Goal: Information Seeking & Learning: Understand process/instructions

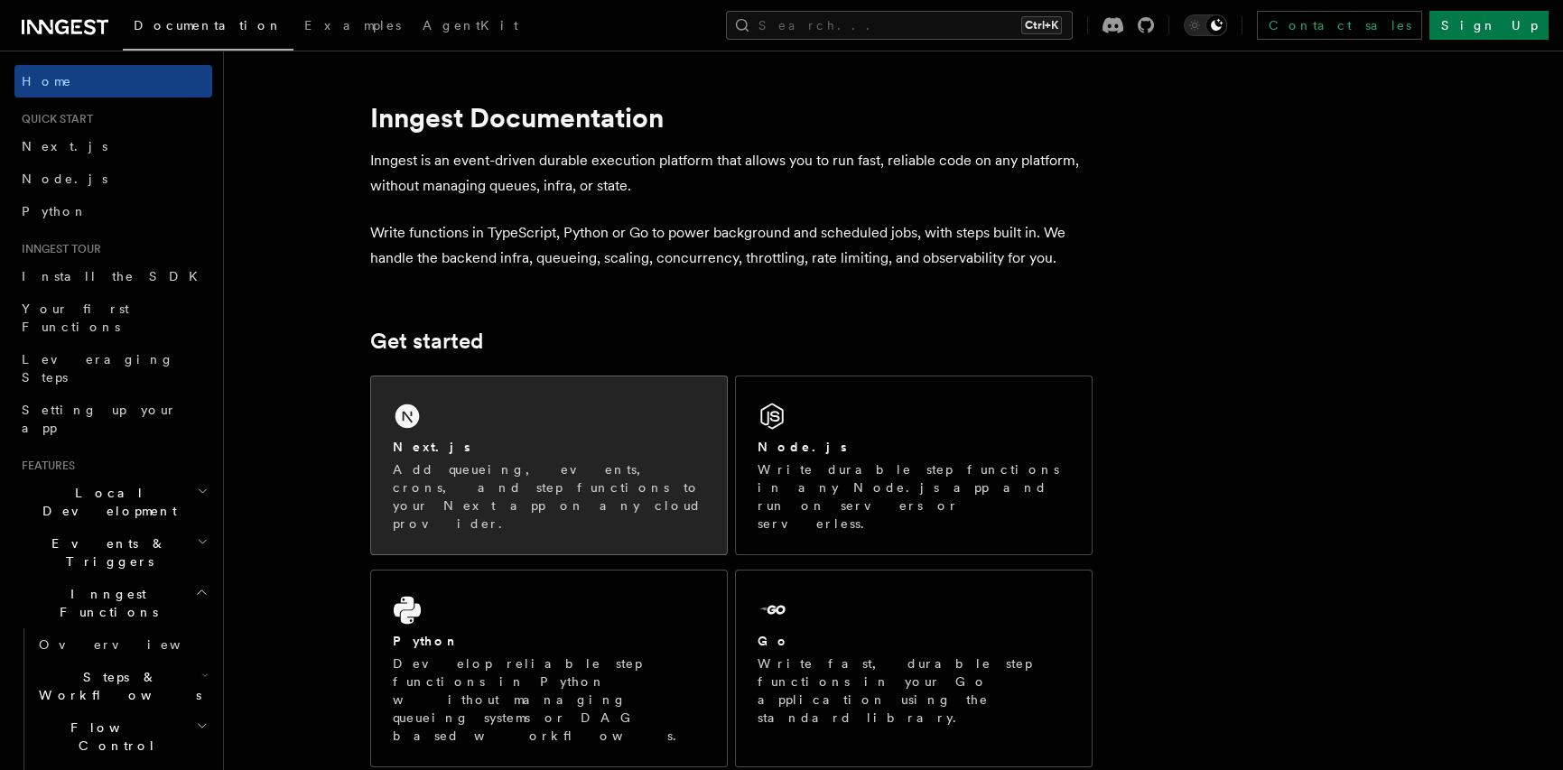
click at [466, 435] on div "Next.js Add queueing, events, crons, and step functions to your Next app on any…" at bounding box center [549, 466] width 356 height 178
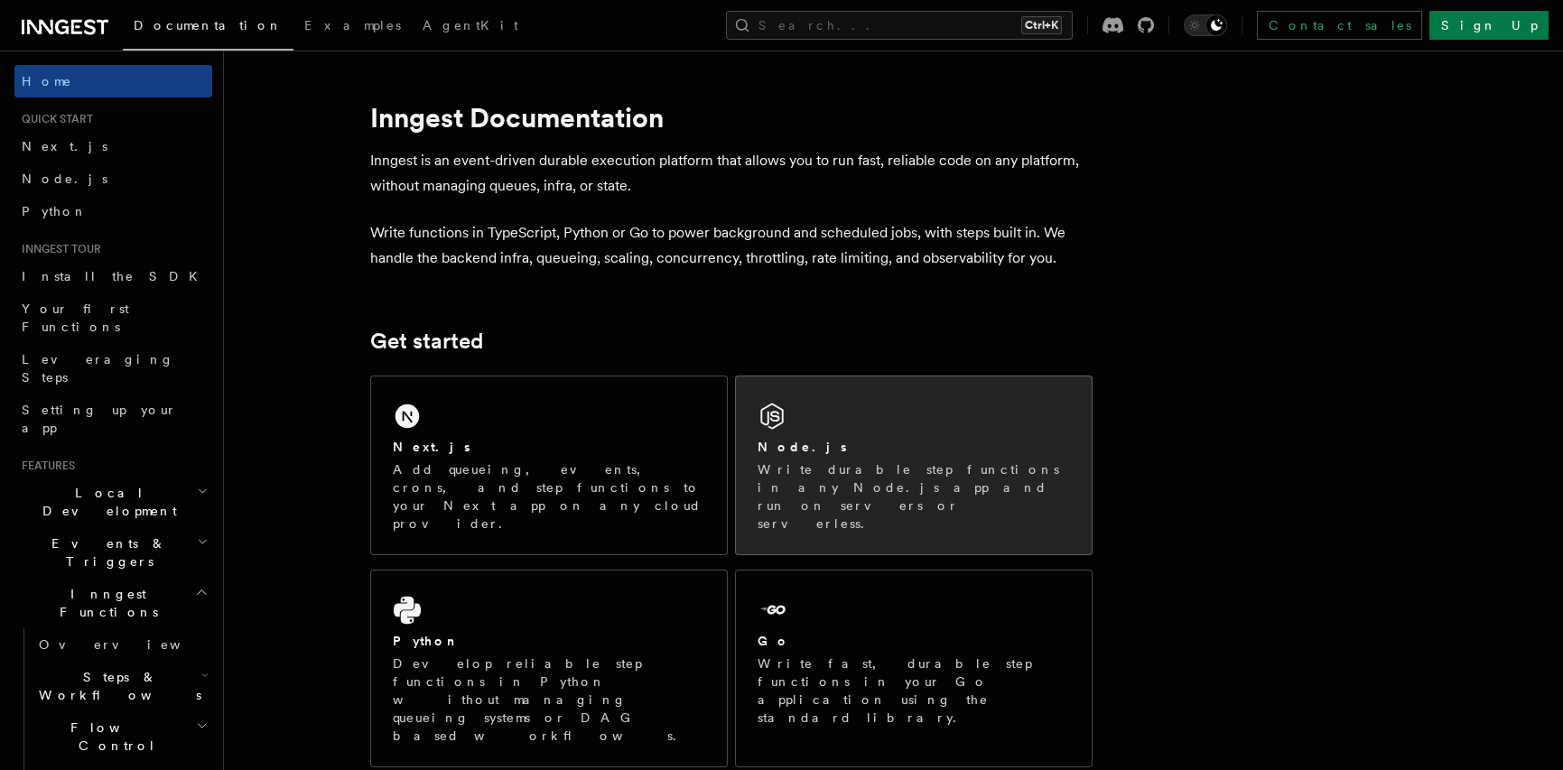
click at [788, 440] on h2 "Node.js" at bounding box center [802, 447] width 89 height 18
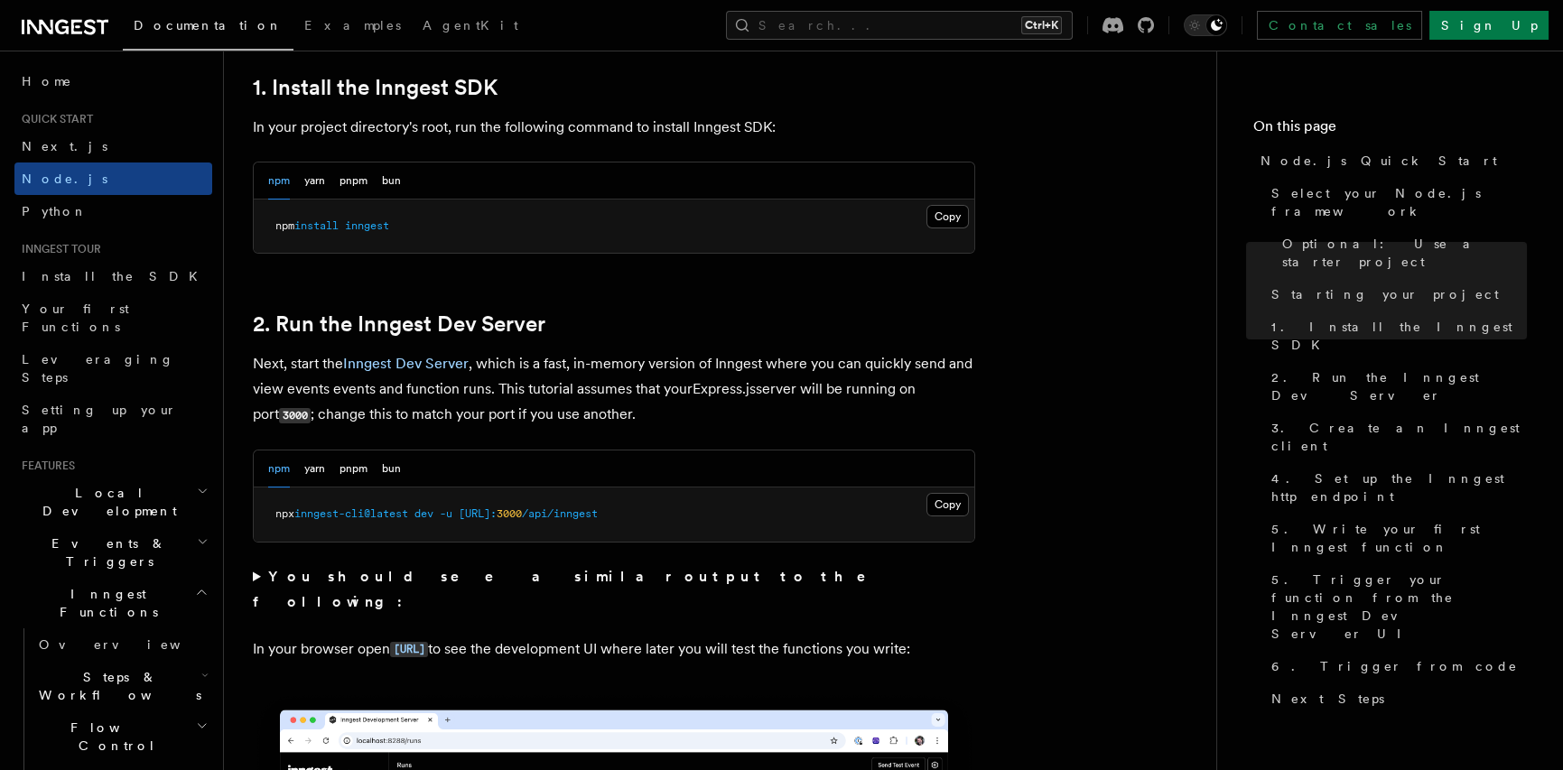
scroll to position [1174, 0]
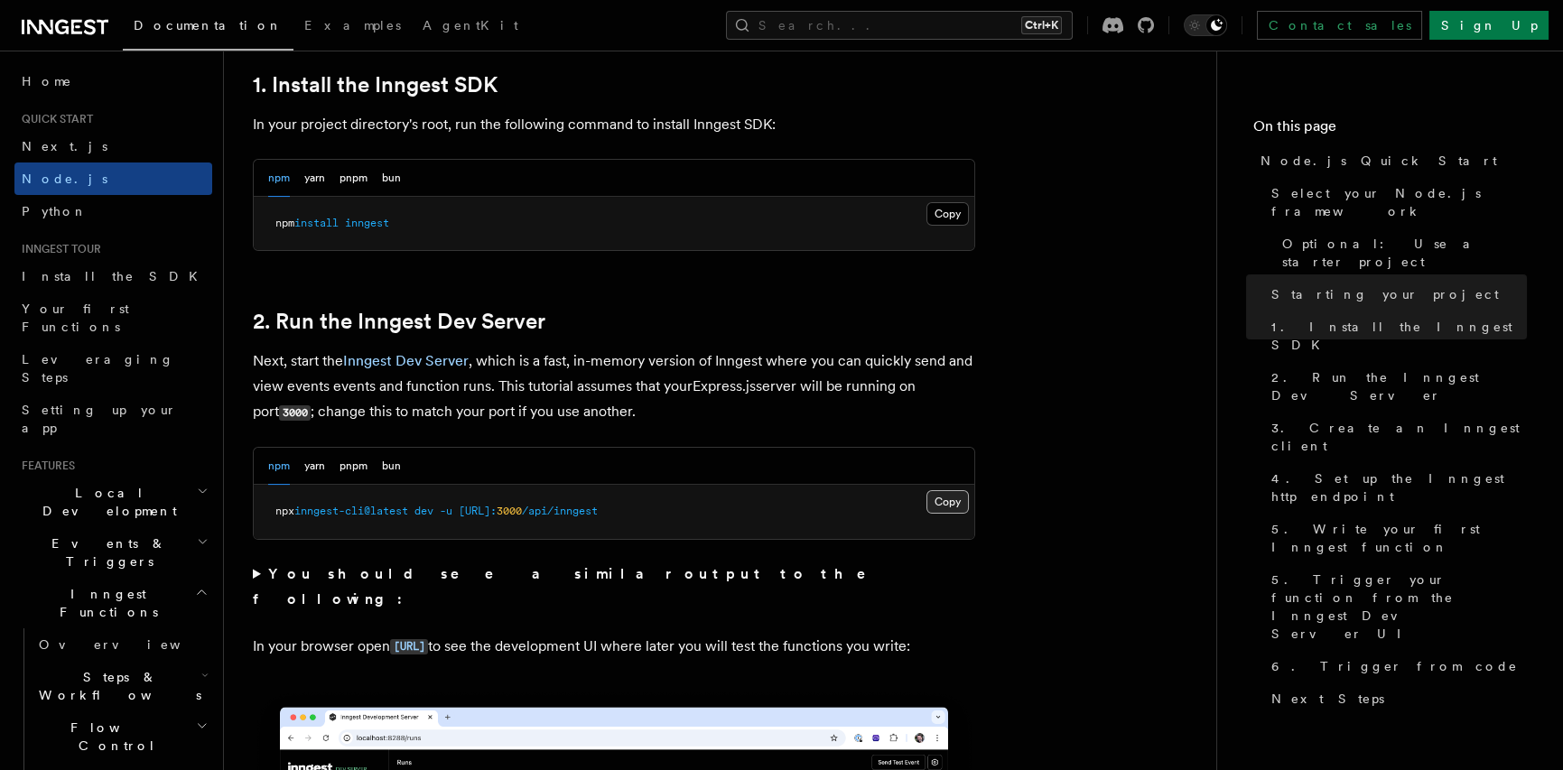
click at [936, 507] on button "Copy Copied" at bounding box center [947, 501] width 42 height 23
